Goal: Navigation & Orientation: Find specific page/section

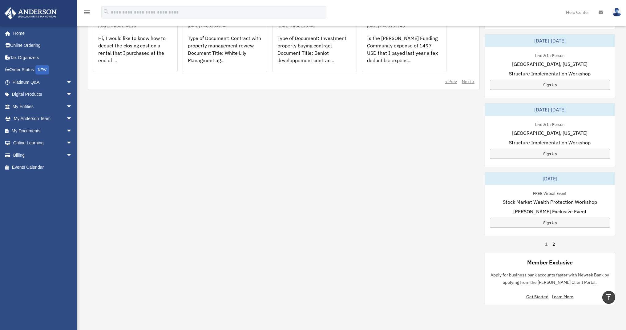
scroll to position [289, 0]
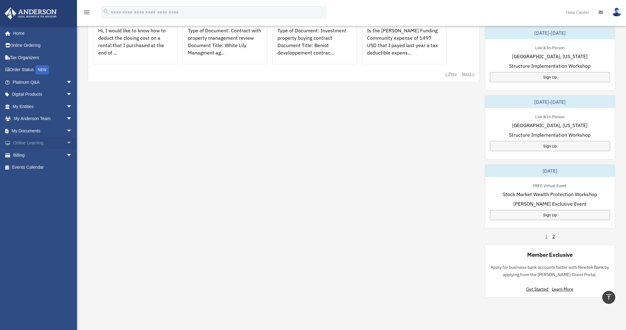
click at [67, 142] on span "arrow_drop_down" at bounding box center [72, 143] width 12 height 13
click at [66, 118] on span "arrow_drop_down" at bounding box center [72, 119] width 12 height 13
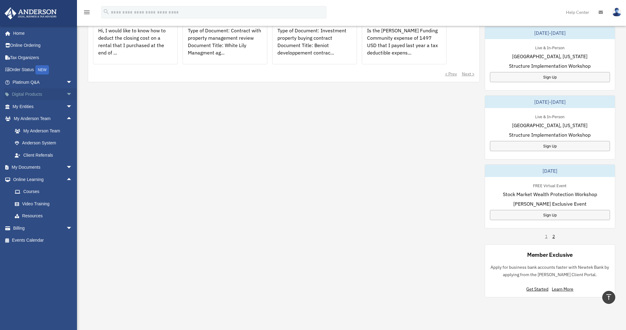
click at [66, 93] on span "arrow_drop_down" at bounding box center [72, 94] width 12 height 13
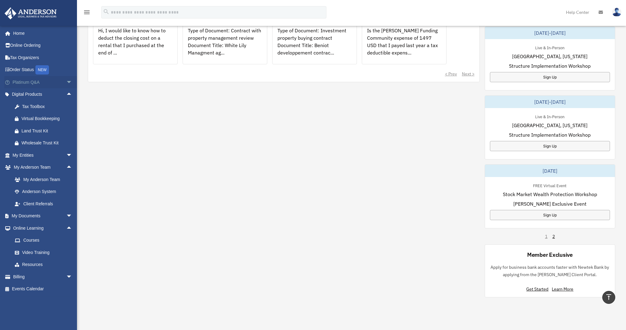
click at [66, 82] on span "arrow_drop_down" at bounding box center [72, 82] width 12 height 13
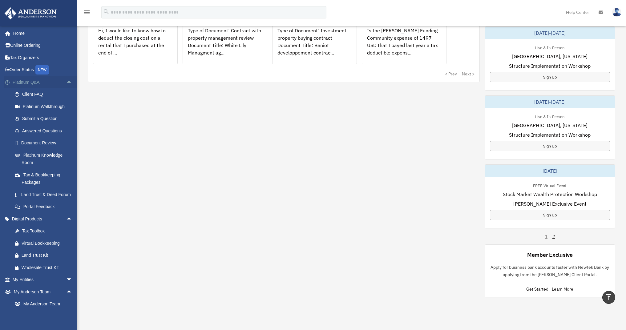
click at [66, 82] on span "arrow_drop_up" at bounding box center [72, 82] width 12 height 13
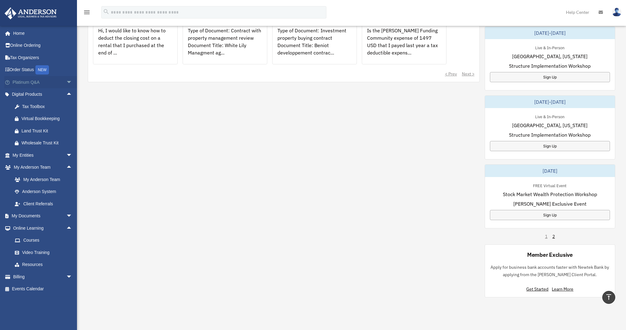
click at [66, 82] on span "arrow_drop_down" at bounding box center [72, 82] width 12 height 13
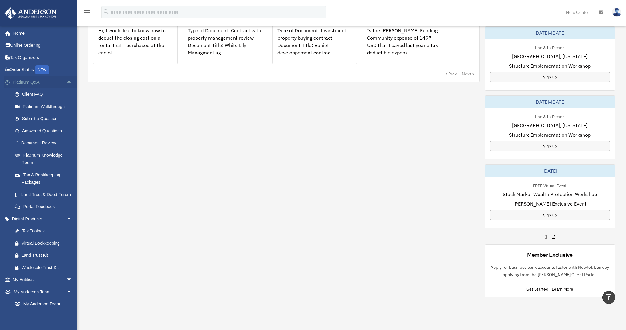
click at [66, 82] on span "arrow_drop_up" at bounding box center [72, 82] width 12 height 13
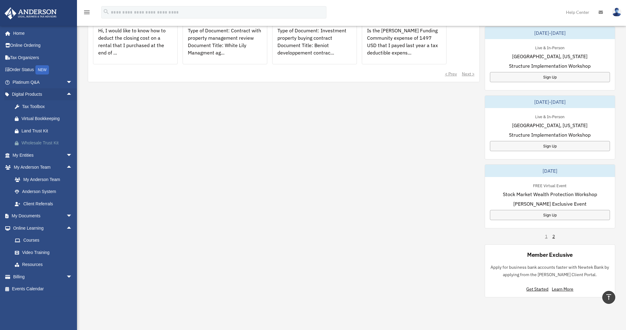
scroll to position [292, 0]
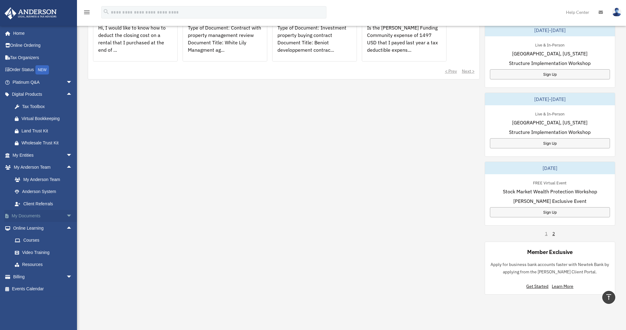
click at [66, 214] on span "arrow_drop_down" at bounding box center [72, 216] width 12 height 13
click at [66, 214] on span "arrow_drop_up" at bounding box center [72, 216] width 12 height 13
click at [38, 238] on link "Courses" at bounding box center [45, 240] width 73 height 12
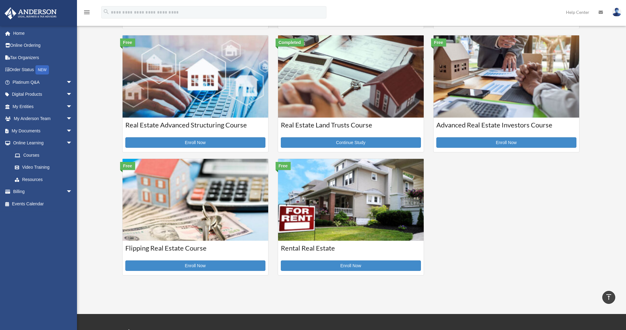
scroll to position [143, 0]
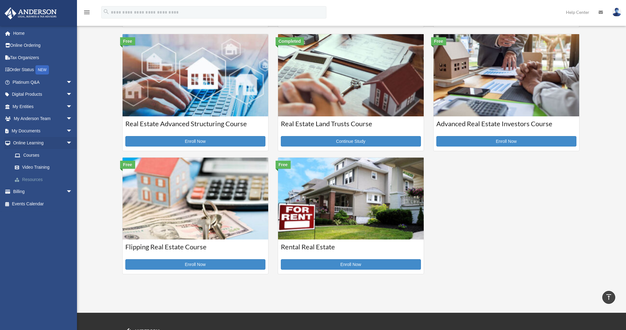
click at [32, 178] on link "Resources" at bounding box center [45, 179] width 73 height 12
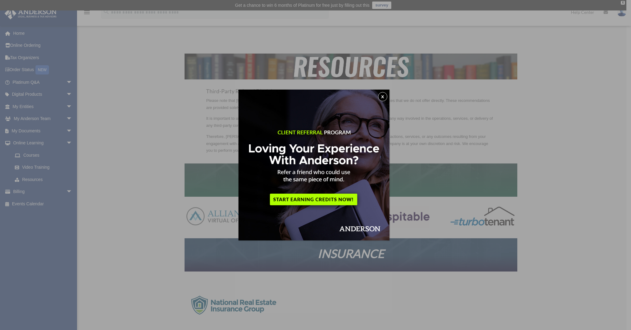
click at [384, 97] on button "x" at bounding box center [382, 96] width 9 height 9
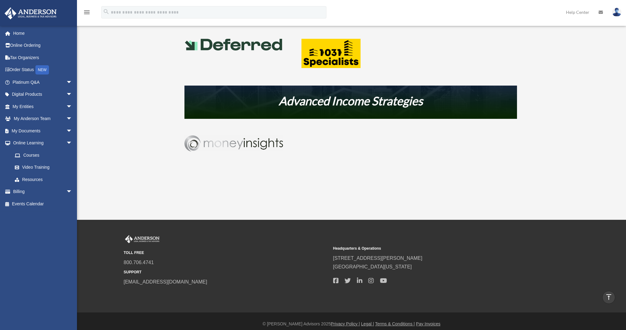
scroll to position [353, 0]
